Goal: Obtain resource: Obtain resource

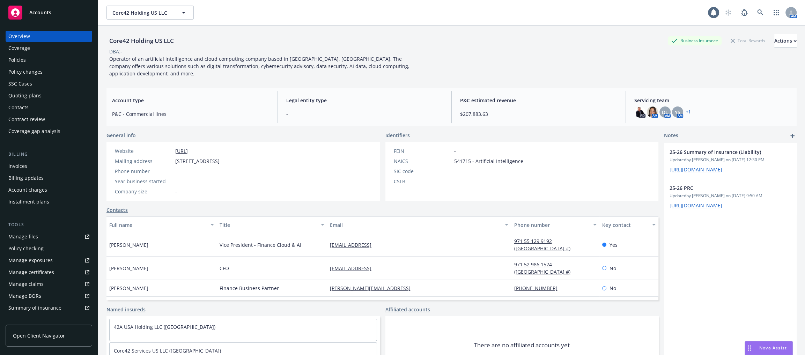
click at [39, 164] on div "Invoices" at bounding box center [48, 166] width 81 height 11
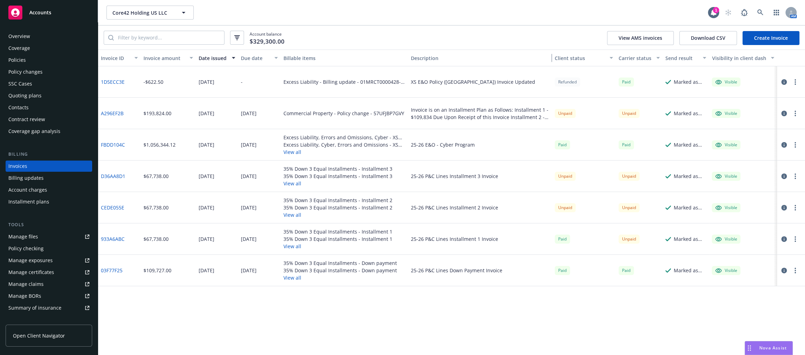
drag, startPoint x: 521, startPoint y: 56, endPoint x: 587, endPoint y: 56, distance: 66.0
click at [587, 56] on div "Invoice ID Invoice amount Date issued Due date Billable items Description Clien…" at bounding box center [451, 58] width 707 height 17
drag, startPoint x: 131, startPoint y: 117, endPoint x: 102, endPoint y: 113, distance: 29.9
click at [102, 113] on div "A296EF2B" at bounding box center [119, 113] width 43 height 31
copy link "A296EF2B"
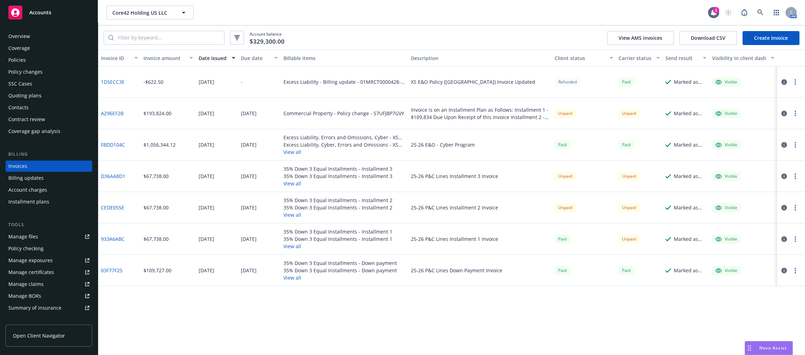
click at [385, 47] on div "Account balance $329,300.00 View AMS invoices Download CSV Create Invoice" at bounding box center [451, 37] width 707 height 24
click at [785, 112] on icon "button" at bounding box center [784, 114] width 6 height 6
click at [42, 233] on link "Manage files" at bounding box center [49, 236] width 87 height 11
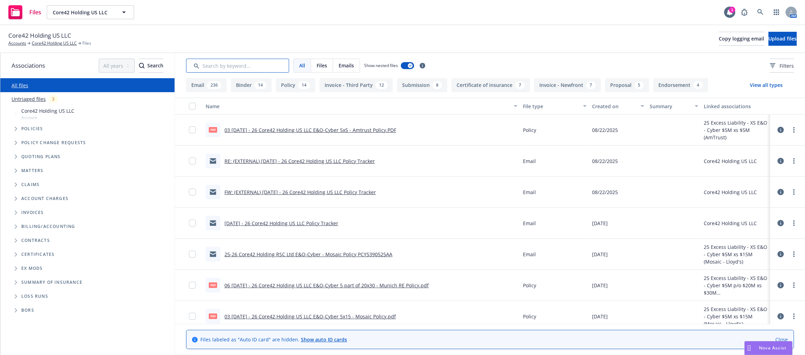
click at [228, 69] on input "Search by keyword..." at bounding box center [237, 66] width 103 height 14
paste input "A296EF2B"
type input "A296EF2B"
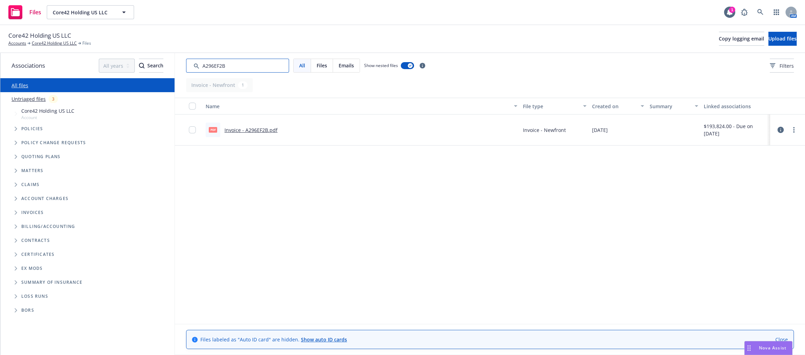
click at [241, 68] on input "Search by keyword..." at bounding box center [237, 66] width 103 height 14
click at [259, 68] on input "Search by keyword..." at bounding box center [237, 66] width 103 height 14
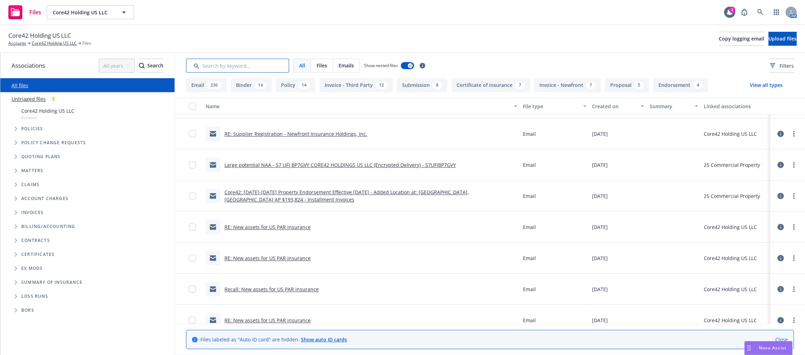
scroll to position [1164, 0]
click at [469, 195] on link "Core42: 2025-2026 Property Endorsement Effective 05/07/2025 - Added Location at…" at bounding box center [346, 197] width 244 height 14
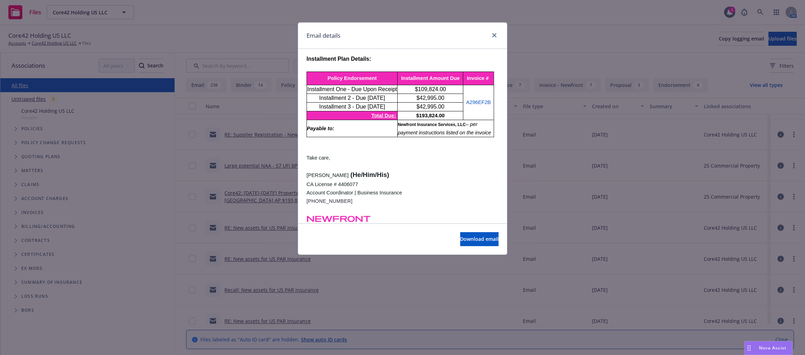
scroll to position [129, 0]
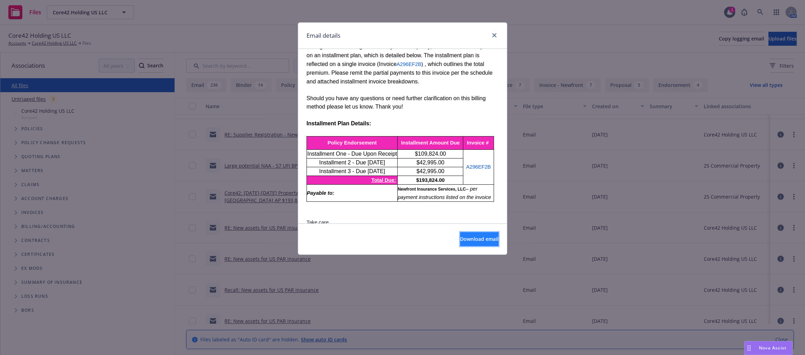
click at [469, 237] on span "Download email" at bounding box center [479, 239] width 38 height 7
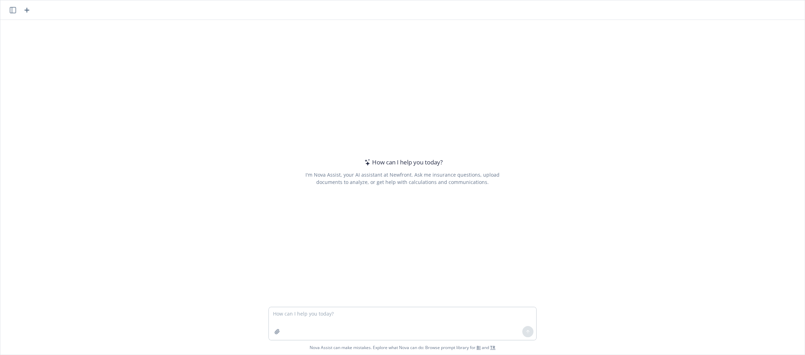
click at [12, 8] on icon "button" at bounding box center [13, 10] width 6 height 6
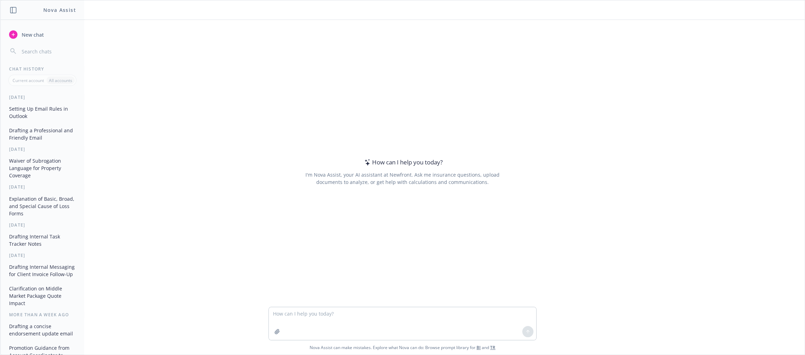
drag, startPoint x: 41, startPoint y: 115, endPoint x: 38, endPoint y: 133, distance: 18.7
click at [38, 133] on div "Setting Up Email Rules in Outlook Drafting a Professional and Friendly Email" at bounding box center [42, 123] width 83 height 40
click at [38, 133] on button "Drafting a Professional and Friendly Email" at bounding box center [42, 134] width 72 height 19
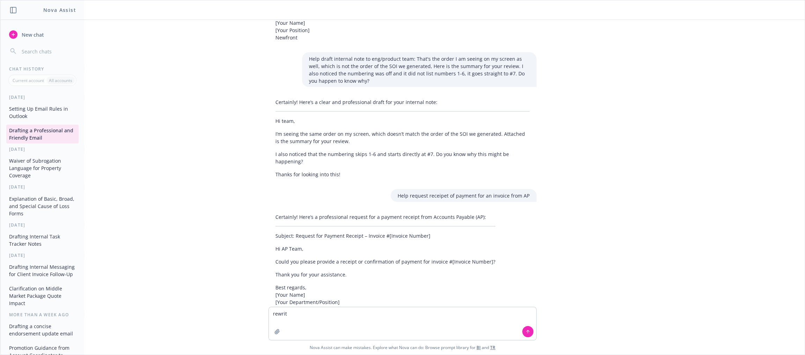
scroll to position [1955, 0]
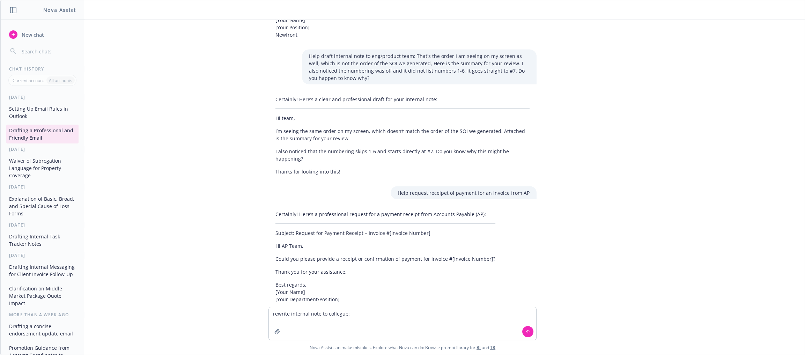
type textarea "rewrite internal note to collegue: Can you provide some context on this invoice…"
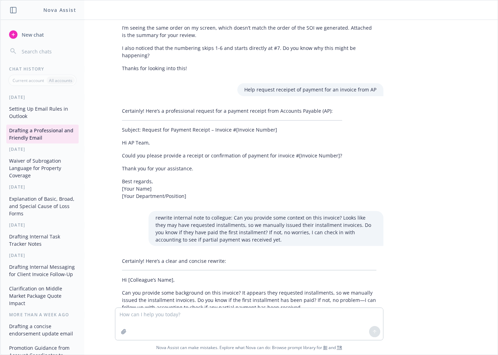
scroll to position [2078, 0]
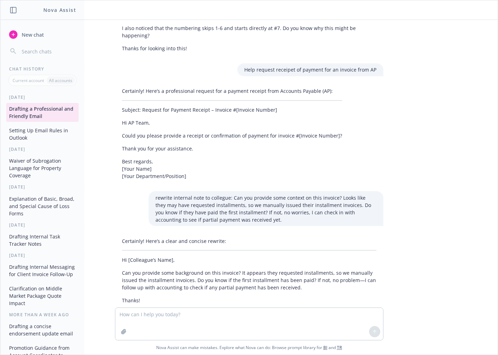
click at [223, 269] on p "Can you provide some background on this invoice? It appears they requested inst…" at bounding box center [249, 280] width 254 height 22
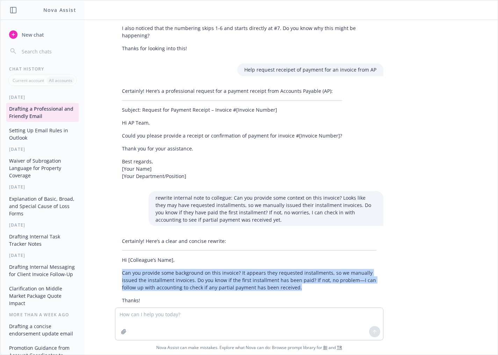
drag, startPoint x: 129, startPoint y: 255, endPoint x: 306, endPoint y: 269, distance: 177.2
click at [306, 269] on div "Certainly! Here’s a clear and concise rewrite: Hi [Colleague’s Name], Can you p…" at bounding box center [249, 270] width 268 height 72
copy p "Can you provide some background on this invoice? It appears they requested inst…"
